Goal: Communication & Community: Answer question/provide support

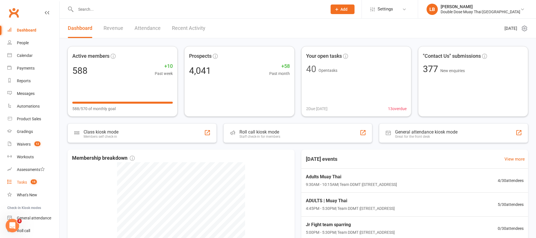
click at [37, 183] on count-badge "15" at bounding box center [32, 182] width 9 height 5
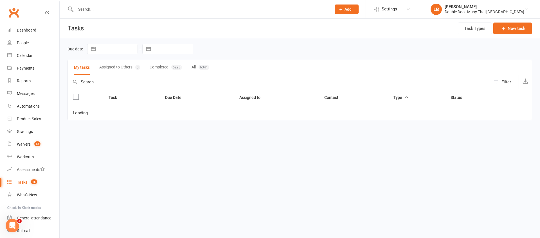
select select "started"
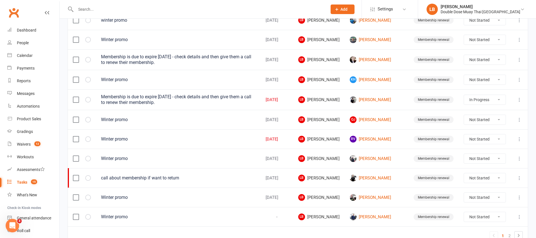
scroll to position [401, 0]
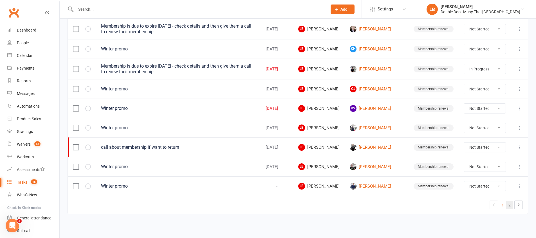
click at [510, 208] on link "2" at bounding box center [509, 205] width 7 height 8
select select "started"
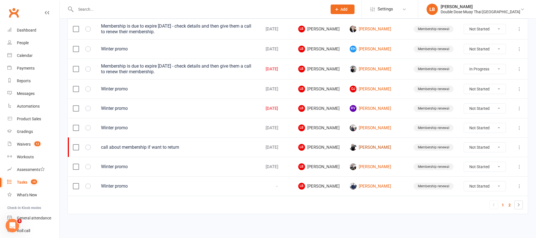
select select "started"
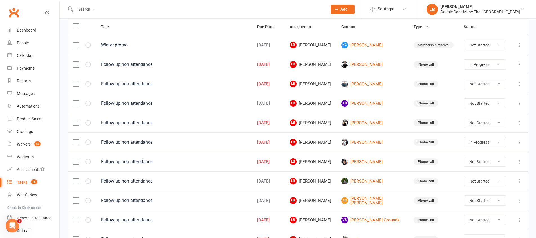
scroll to position [201, 0]
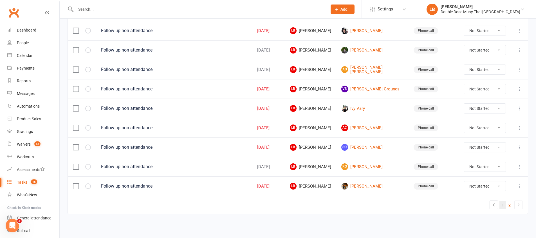
click at [501, 204] on link "1" at bounding box center [502, 205] width 7 height 8
select select "started"
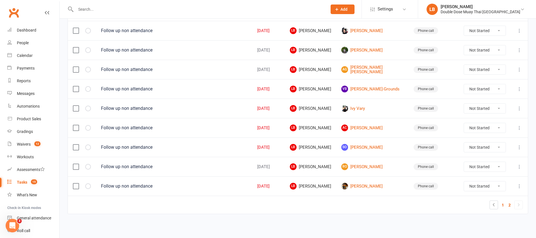
select select "started"
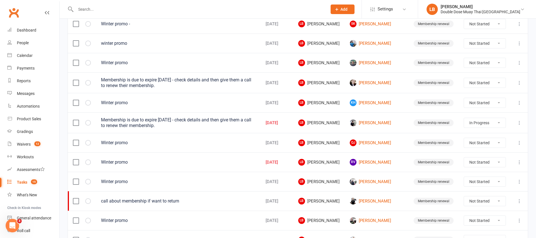
scroll to position [390, 0]
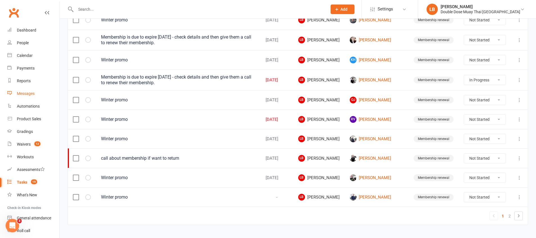
click at [23, 94] on div "Messages" at bounding box center [26, 93] width 18 height 5
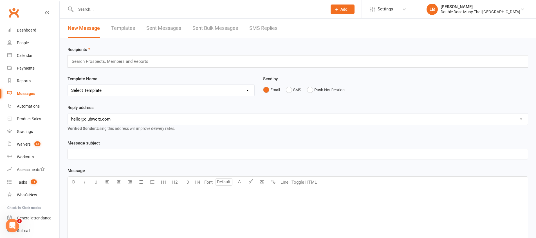
click at [267, 30] on link "SMS Replies" at bounding box center [263, 28] width 28 height 19
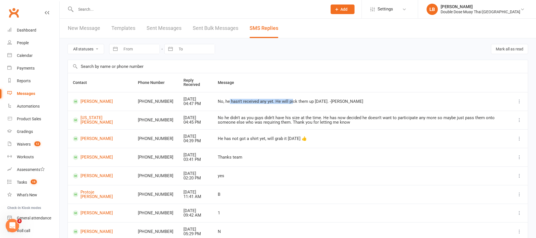
drag, startPoint x: 212, startPoint y: 103, endPoint x: 274, endPoint y: 102, distance: 61.6
click at [274, 102] on div "No, he hasn't received any yet. He will pick them up [DATE]. -[PERSON_NAME]" at bounding box center [362, 101] width 288 height 5
click at [230, 124] on div "No he didn't as you guys didn't have his size at the time. He has now decided h…" at bounding box center [362, 119] width 288 height 9
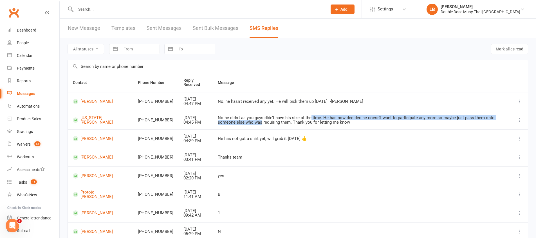
drag, startPoint x: 223, startPoint y: 119, endPoint x: 299, endPoint y: 120, distance: 76.3
click at [293, 119] on div "No he didn't as you guys didn't have his size at the time. He has now decided h…" at bounding box center [362, 119] width 288 height 9
drag, startPoint x: 299, startPoint y: 120, endPoint x: 398, endPoint y: 120, distance: 99.3
click at [392, 119] on div "No he didn't as you guys didn't have his size at the time. He has now decided h…" at bounding box center [362, 119] width 288 height 9
drag, startPoint x: 398, startPoint y: 120, endPoint x: 287, endPoint y: 123, distance: 111.5
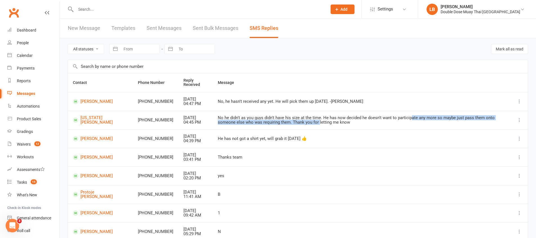
click at [283, 123] on div "No he didn't as you guys didn't have his size at the time. He has now decided h…" at bounding box center [362, 119] width 288 height 9
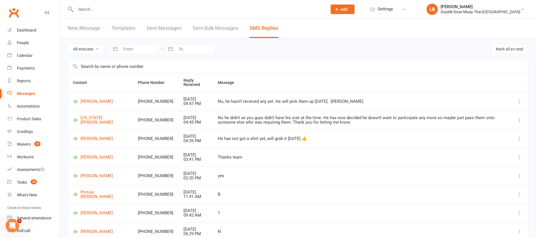
drag, startPoint x: 287, startPoint y: 123, endPoint x: 310, endPoint y: 124, distance: 23.1
click at [310, 124] on div "No he didn't as you guys didn't have his size at the time. He has now decided h…" at bounding box center [362, 119] width 288 height 9
click at [305, 124] on div "No he didn't as you guys didn't have his size at the time. He has now decided h…" at bounding box center [362, 119] width 288 height 9
click at [213, 135] on td "He has not got a shirt yet, will grab it [DATE] 👍" at bounding box center [362, 138] width 298 height 19
drag, startPoint x: 207, startPoint y: 135, endPoint x: 292, endPoint y: 142, distance: 84.9
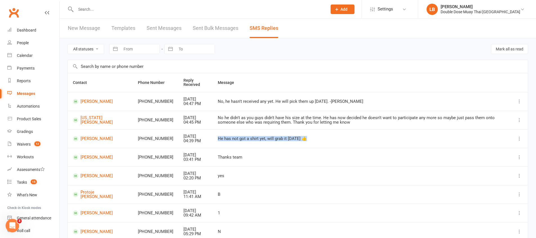
click at [276, 142] on td "He has not got a shirt yet, will grab it [DATE] 👍" at bounding box center [362, 138] width 298 height 19
click at [292, 142] on td "He has not got a shirt yet, will grab it [DATE] 👍" at bounding box center [362, 138] width 298 height 19
click at [22, 28] on div "Dashboard" at bounding box center [26, 30] width 19 height 5
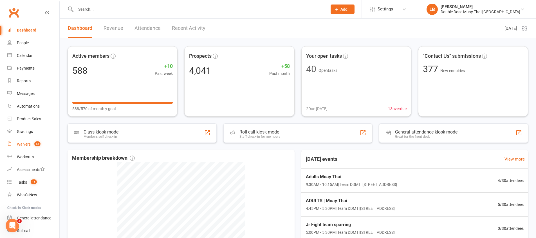
click at [37, 143] on span "12" at bounding box center [37, 143] width 6 height 5
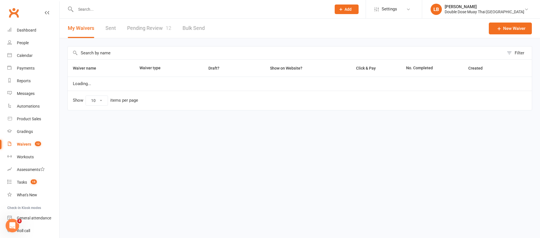
select select "100"
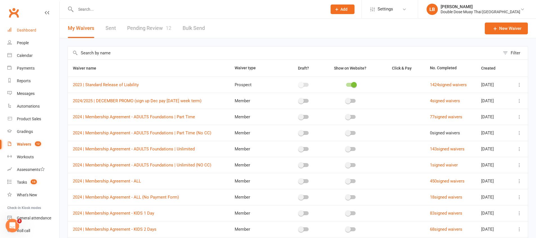
click at [44, 32] on link "Dashboard" at bounding box center [33, 30] width 52 height 13
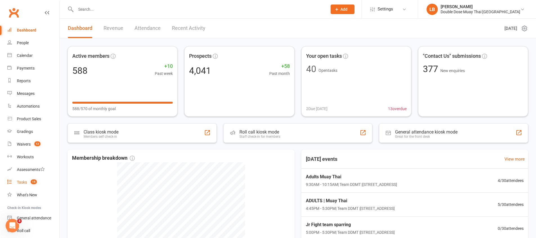
click at [35, 180] on span "15" at bounding box center [34, 181] width 6 height 5
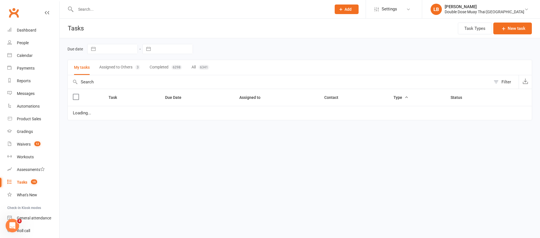
select select "started"
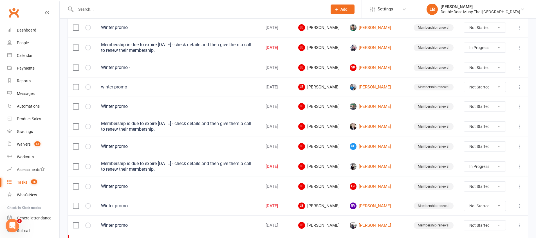
scroll to position [343, 0]
